Goal: Check status: Check status

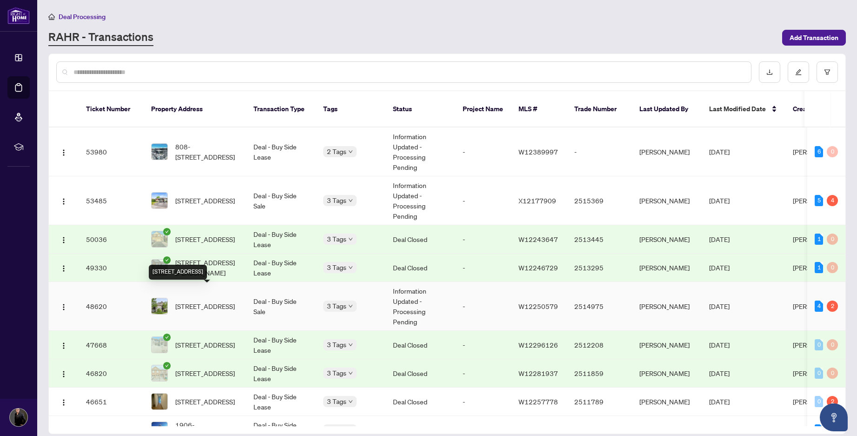
click at [200, 301] on span "[STREET_ADDRESS]" at bounding box center [205, 306] width 60 height 10
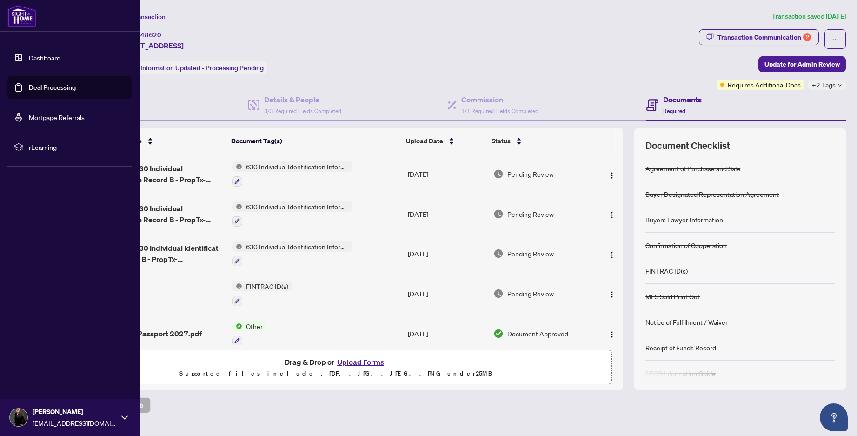
click at [29, 60] on link "Dashboard" at bounding box center [45, 57] width 32 height 8
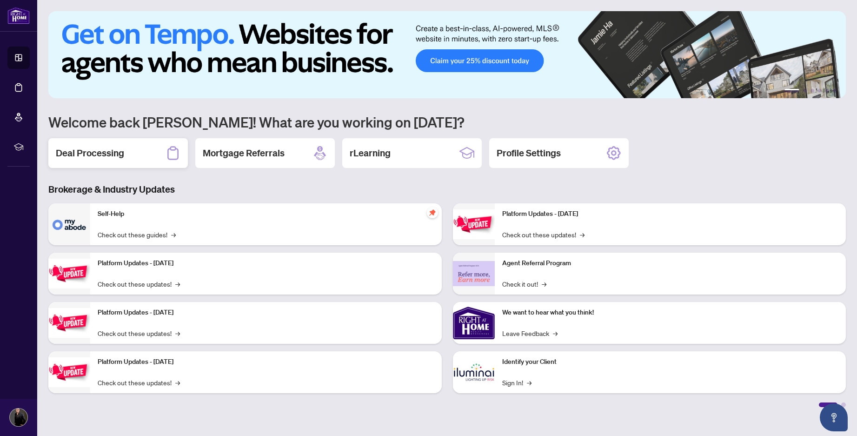
click at [93, 151] on h2 "Deal Processing" at bounding box center [90, 152] width 68 height 13
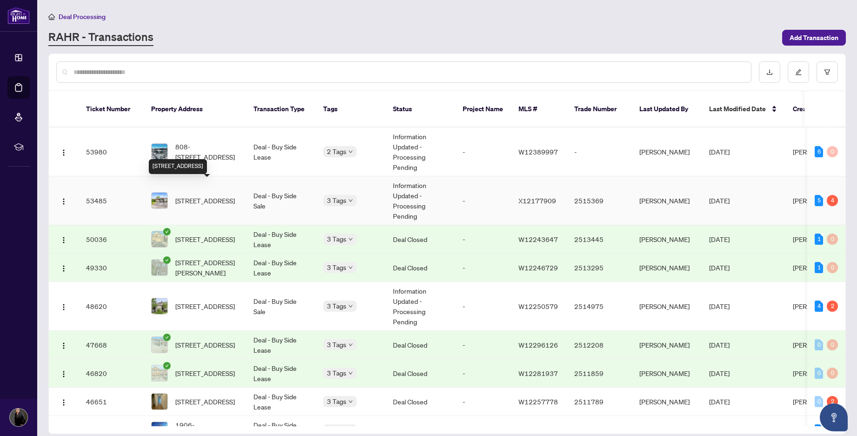
click at [200, 196] on span "[STREET_ADDRESS]" at bounding box center [205, 200] width 60 height 10
